Goal: Book appointment/travel/reservation

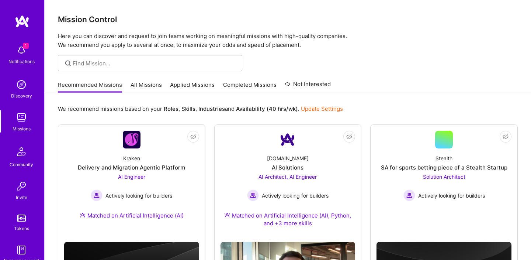
click at [22, 50] on img at bounding box center [21, 50] width 15 height 15
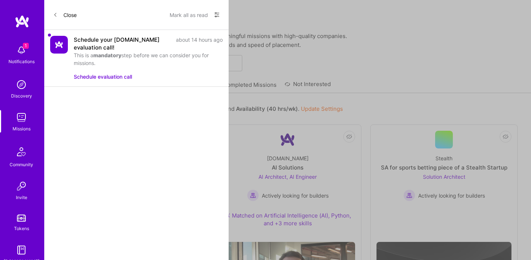
click at [128, 76] on button "Schedule evaluation call" at bounding box center [103, 77] width 58 height 8
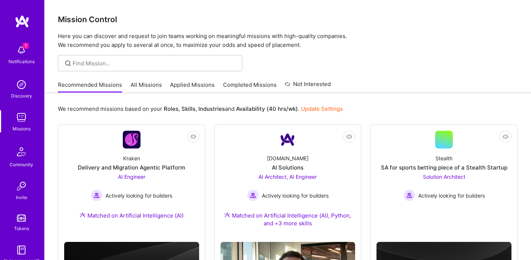
click at [25, 52] on img at bounding box center [21, 50] width 15 height 15
